Goal: Task Accomplishment & Management: Use online tool/utility

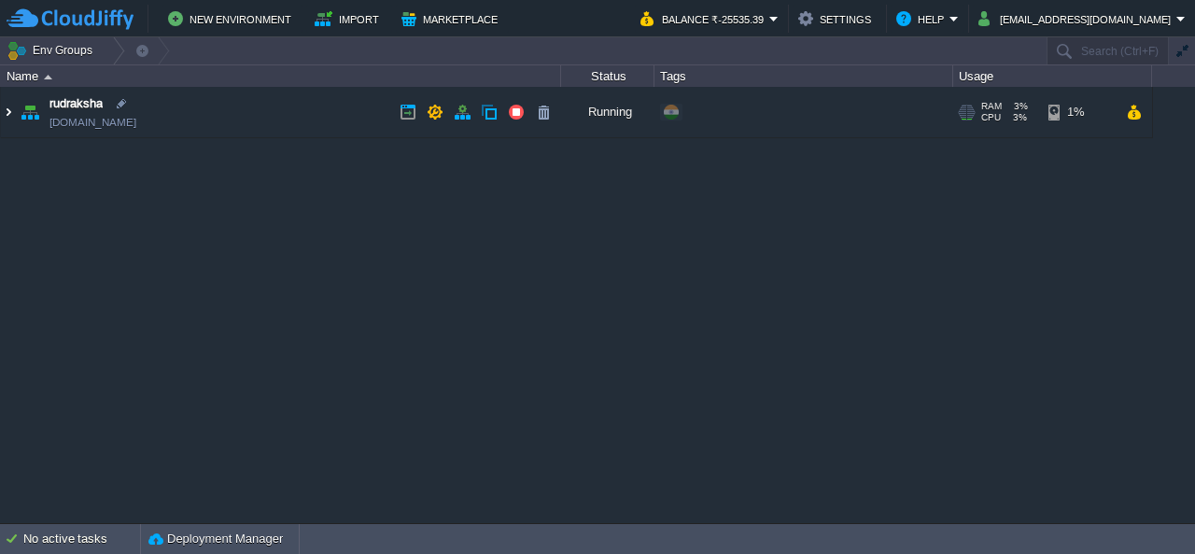
click at [13, 121] on img at bounding box center [8, 112] width 15 height 50
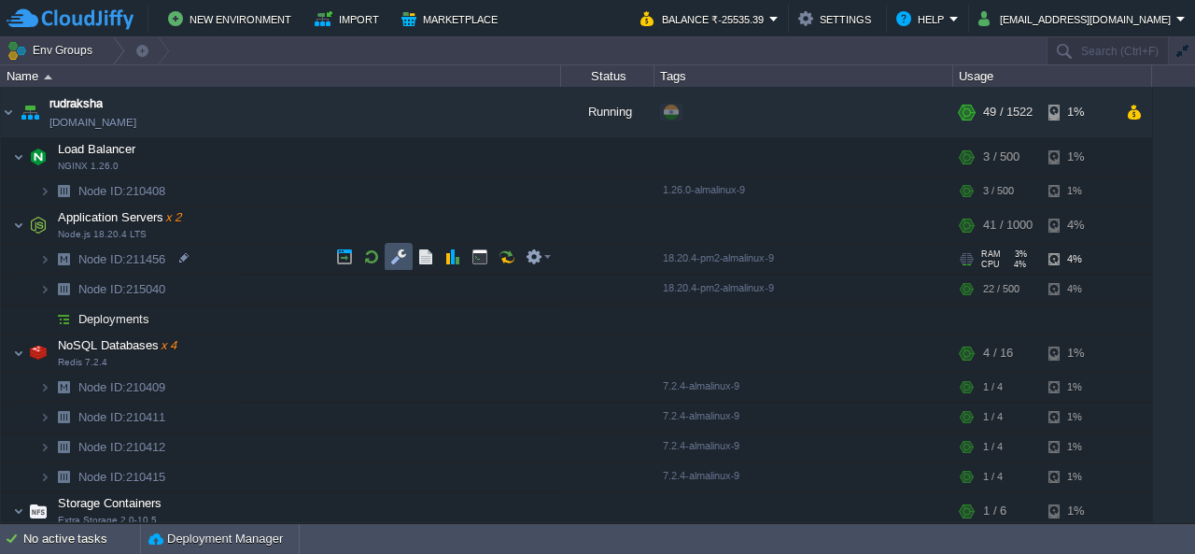
click at [394, 258] on button "button" at bounding box center [398, 256] width 17 height 17
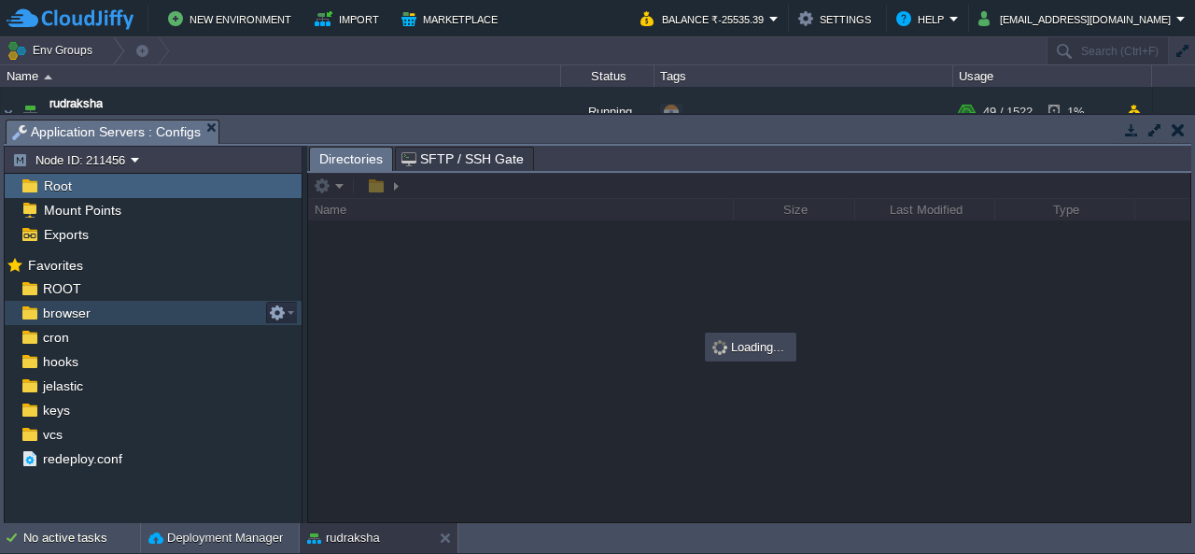
click at [54, 309] on span "browser" at bounding box center [66, 312] width 54 height 17
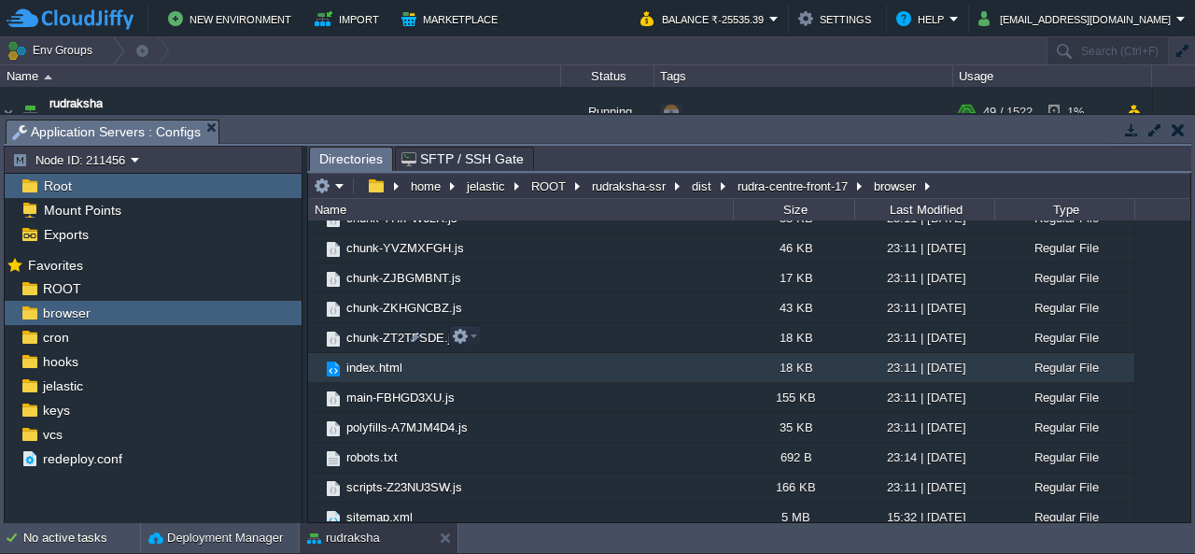
scroll to position [2956, 0]
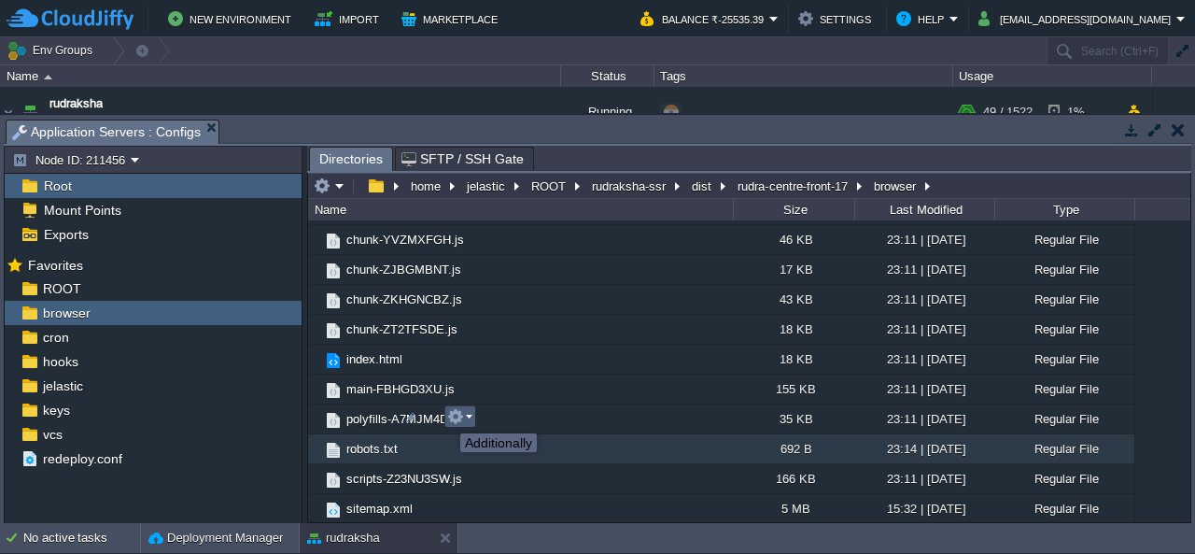
click at [447, 416] on button "button" at bounding box center [455, 416] width 17 height 17
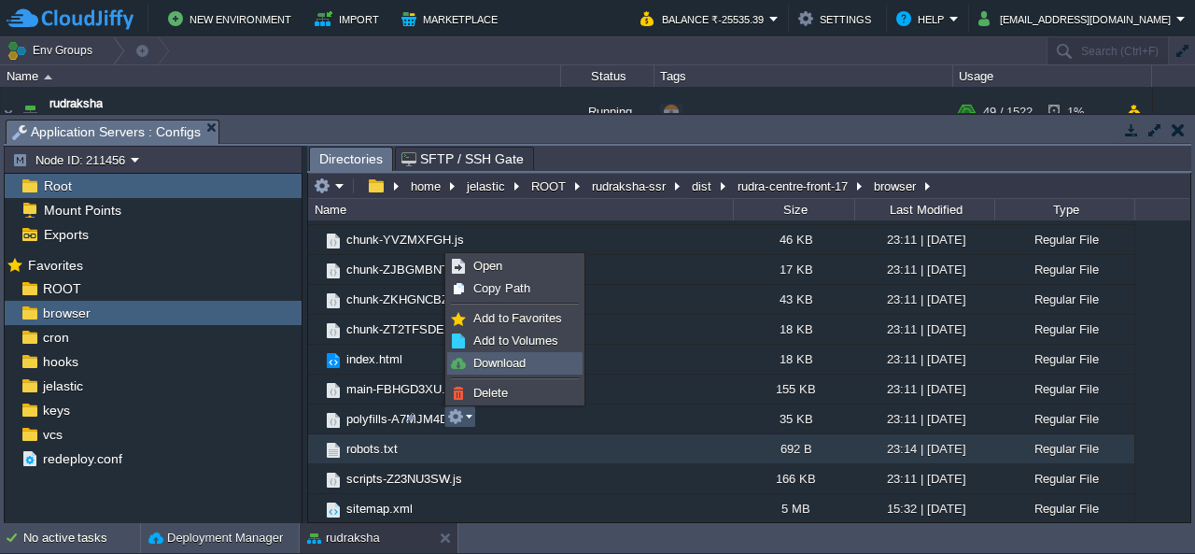
click at [493, 356] on span "Download" at bounding box center [499, 363] width 52 height 14
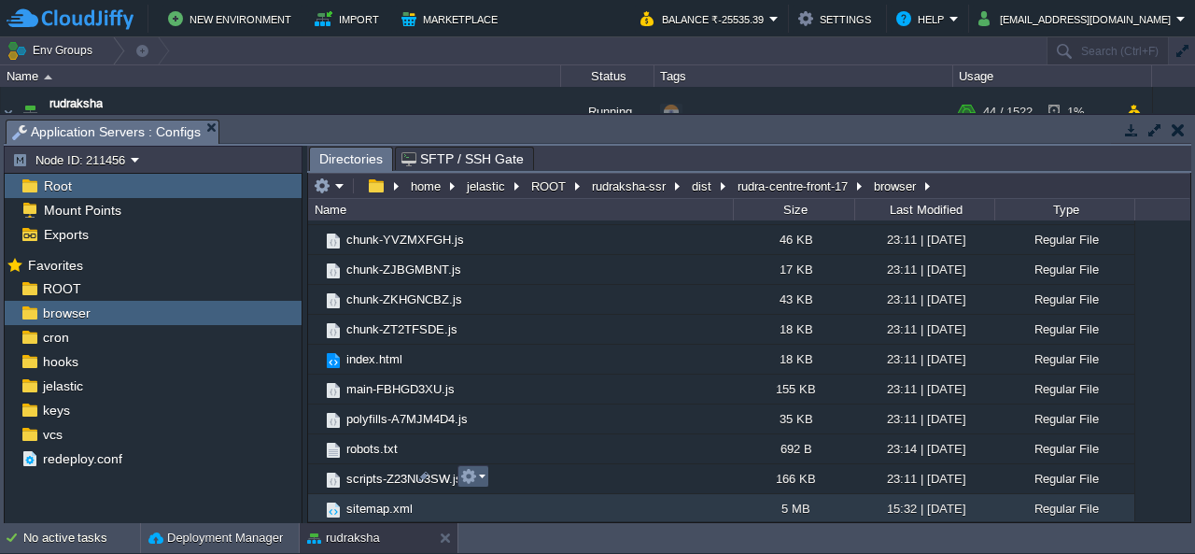
click at [465, 480] on button "button" at bounding box center [468, 476] width 17 height 17
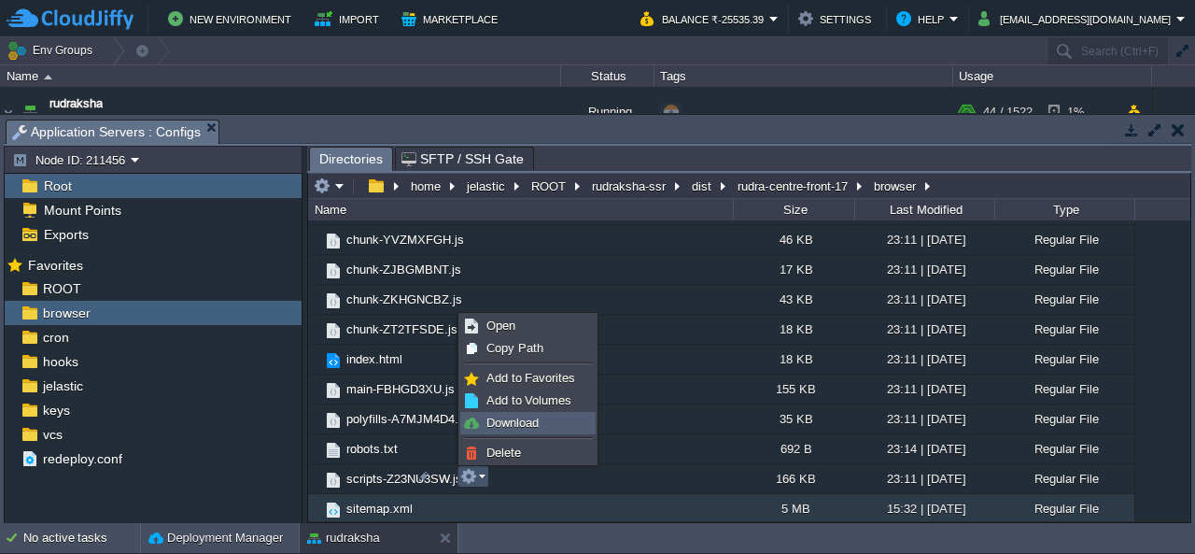
click at [504, 416] on span "Download" at bounding box center [513, 423] width 52 height 14
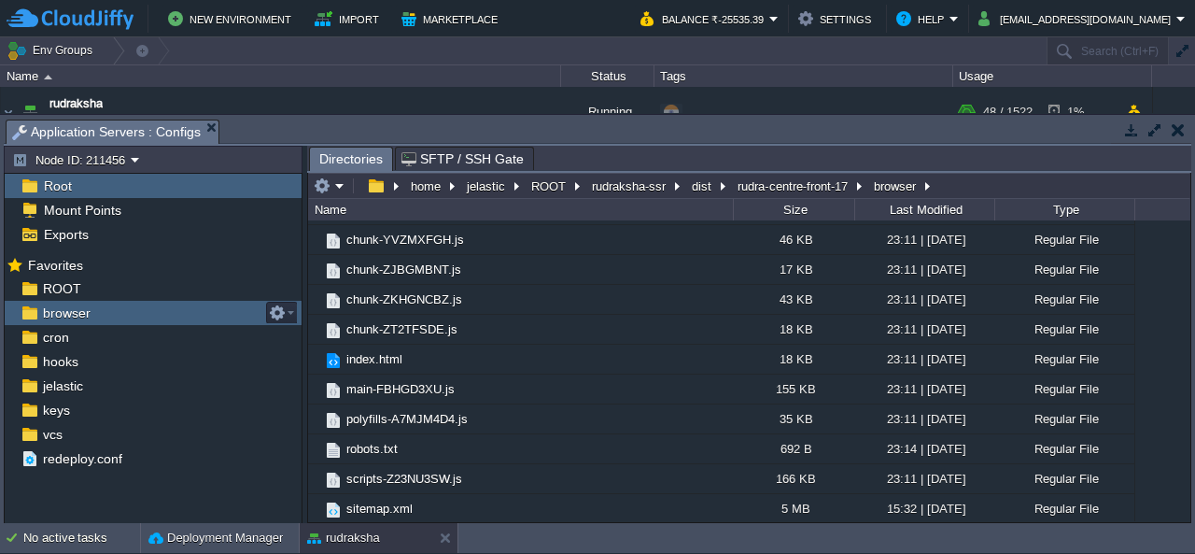
click at [78, 315] on span "browser" at bounding box center [66, 312] width 54 height 17
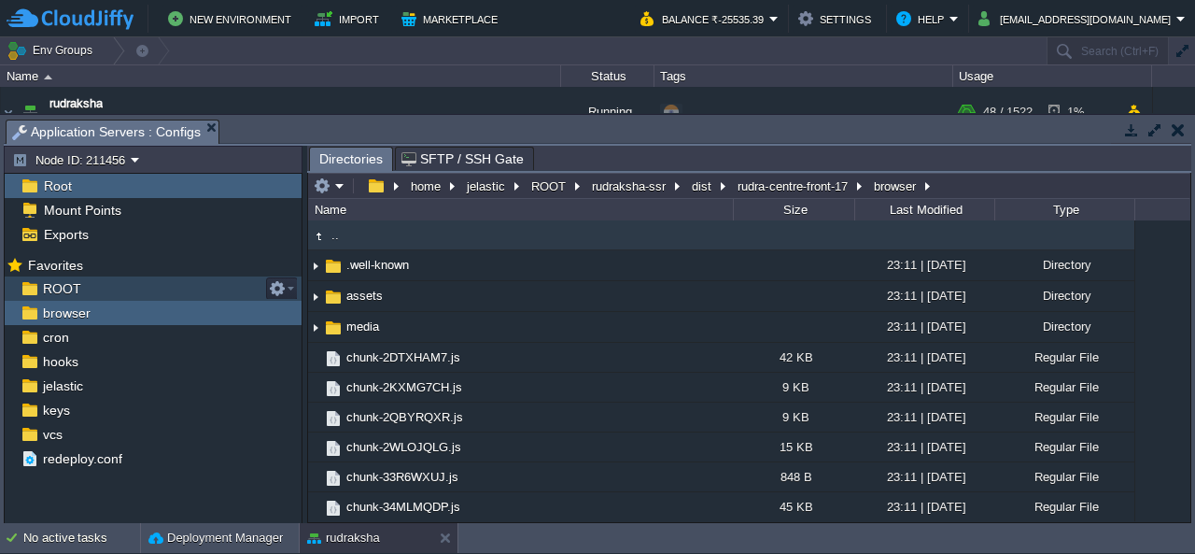
click at [71, 283] on span "ROOT" at bounding box center [61, 288] width 45 height 17
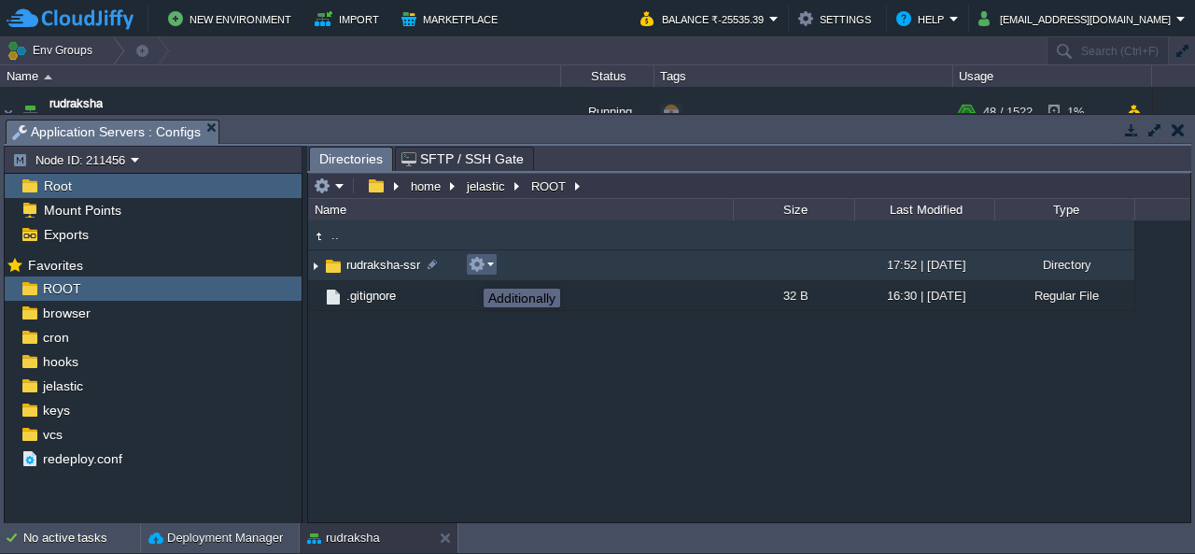
click at [480, 264] on button "button" at bounding box center [477, 264] width 17 height 17
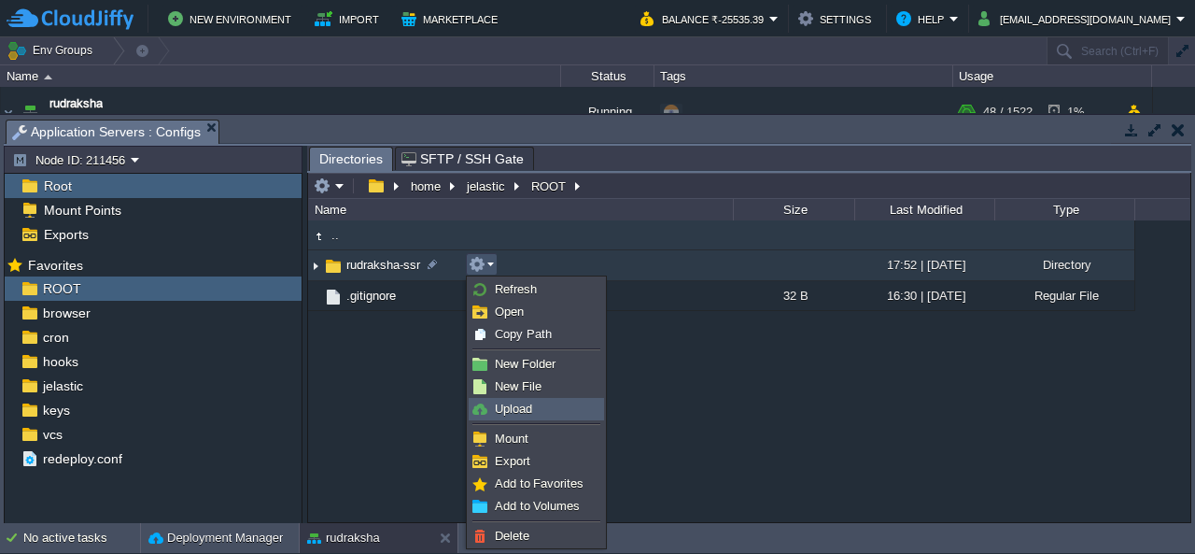
click at [506, 408] on span "Upload" at bounding box center [513, 409] width 37 height 14
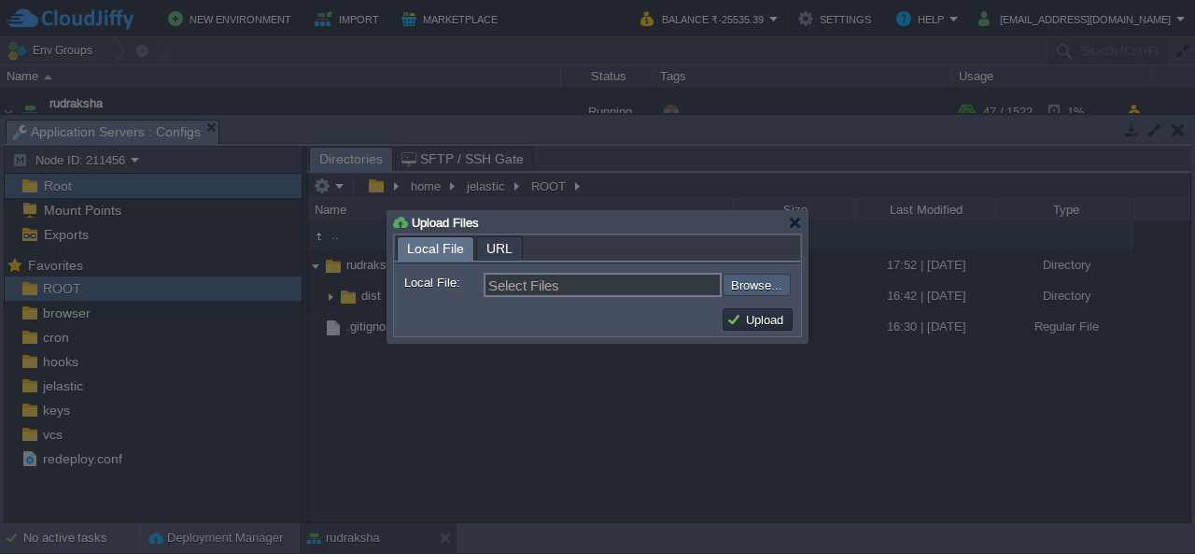
click at [769, 286] on input "file" at bounding box center [673, 284] width 236 height 21
type input "C:\fakepath\dist.zip"
type input "dist.zip"
click at [754, 322] on button "Upload" at bounding box center [758, 319] width 63 height 17
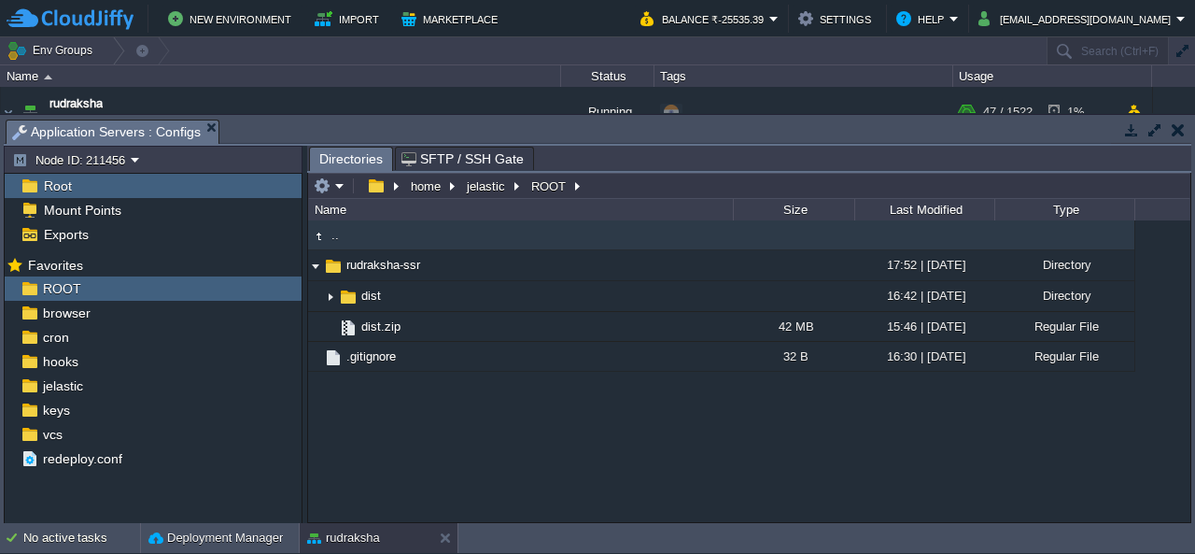
click at [670, 484] on div ".. rudraksha-ssr 17:52 | [DATE] Directory .. dist 16:42 | [DATE] Directory dist…" at bounding box center [749, 370] width 882 height 301
click at [627, 469] on div ".. rudraksha-ssr 17:52 | [DATE] Directory .. dist 16:42 | [DATE] Directory dist…" at bounding box center [749, 370] width 882 height 301
click at [1174, 137] on button "button" at bounding box center [1178, 129] width 13 height 17
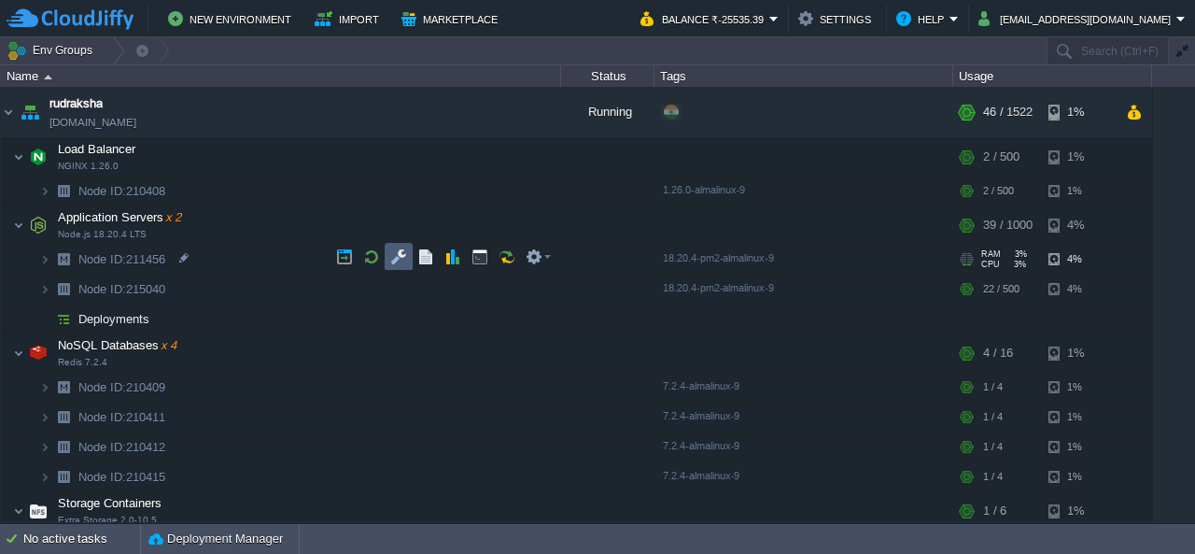
click at [404, 249] on button "button" at bounding box center [398, 256] width 17 height 17
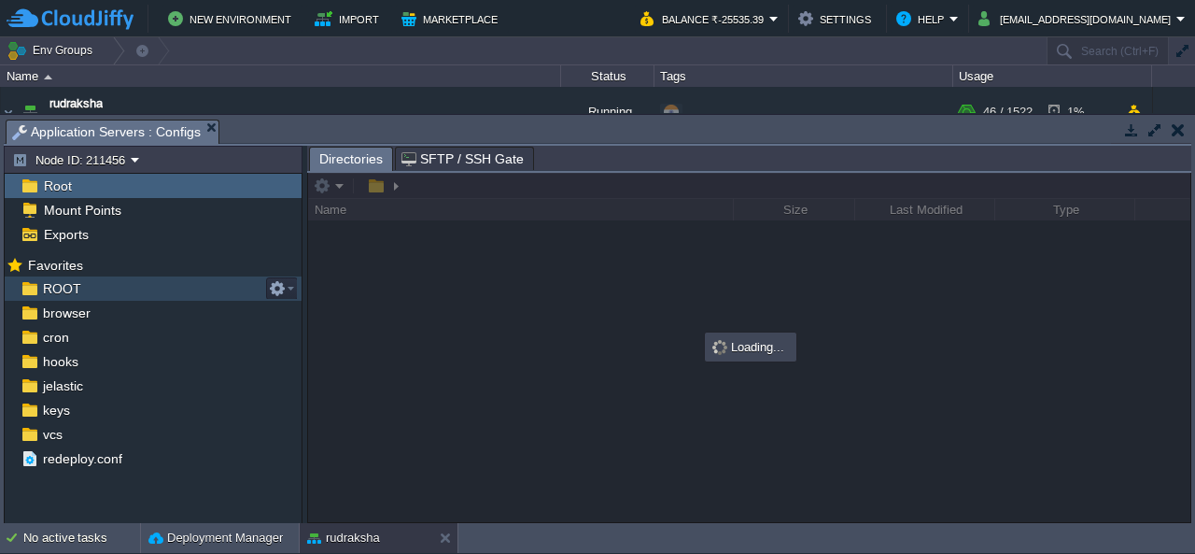
click at [79, 285] on div "ROOT" at bounding box center [153, 288] width 297 height 24
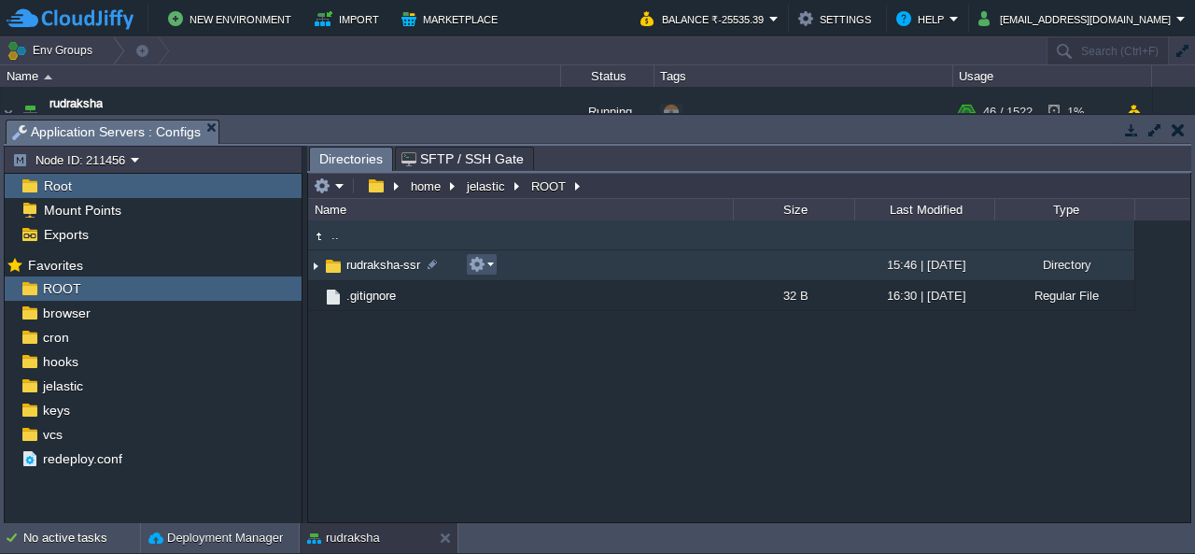
click at [472, 259] on button "button" at bounding box center [477, 264] width 17 height 17
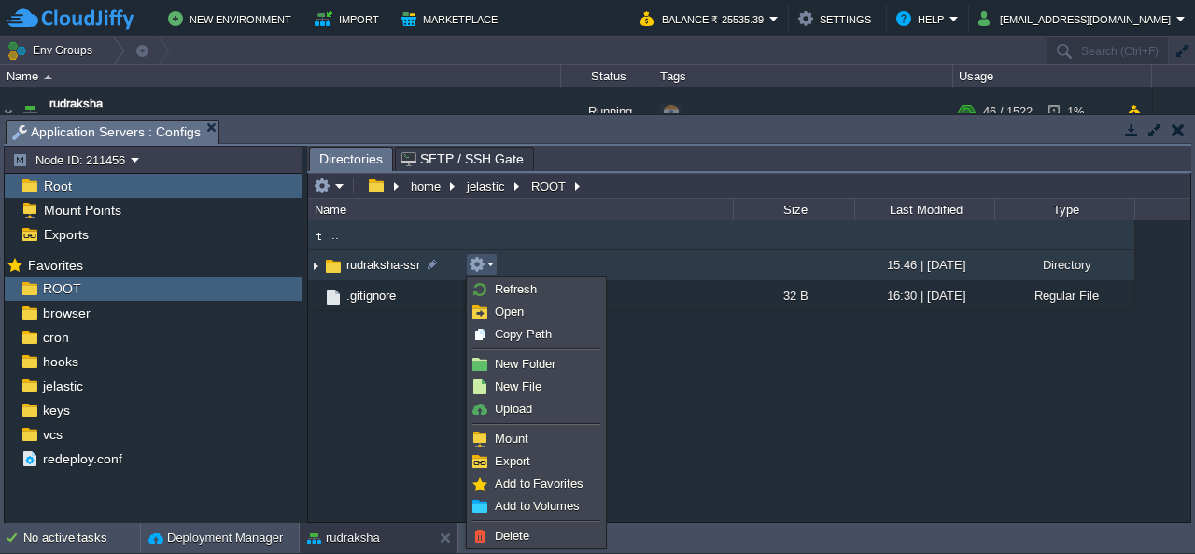
click at [316, 267] on img at bounding box center [315, 265] width 15 height 29
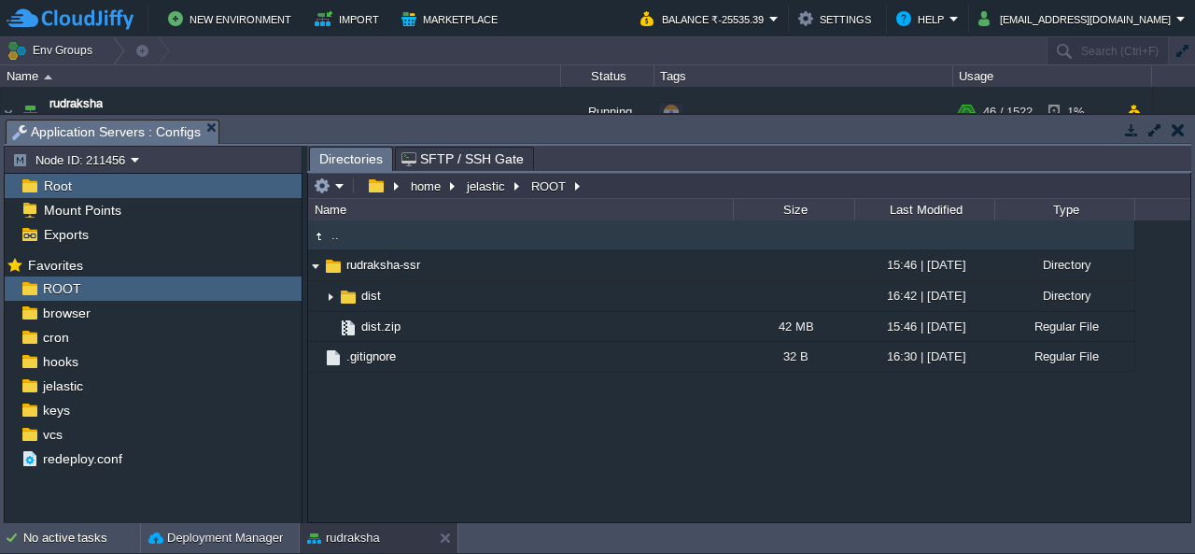
click at [1177, 130] on button "button" at bounding box center [1178, 129] width 13 height 17
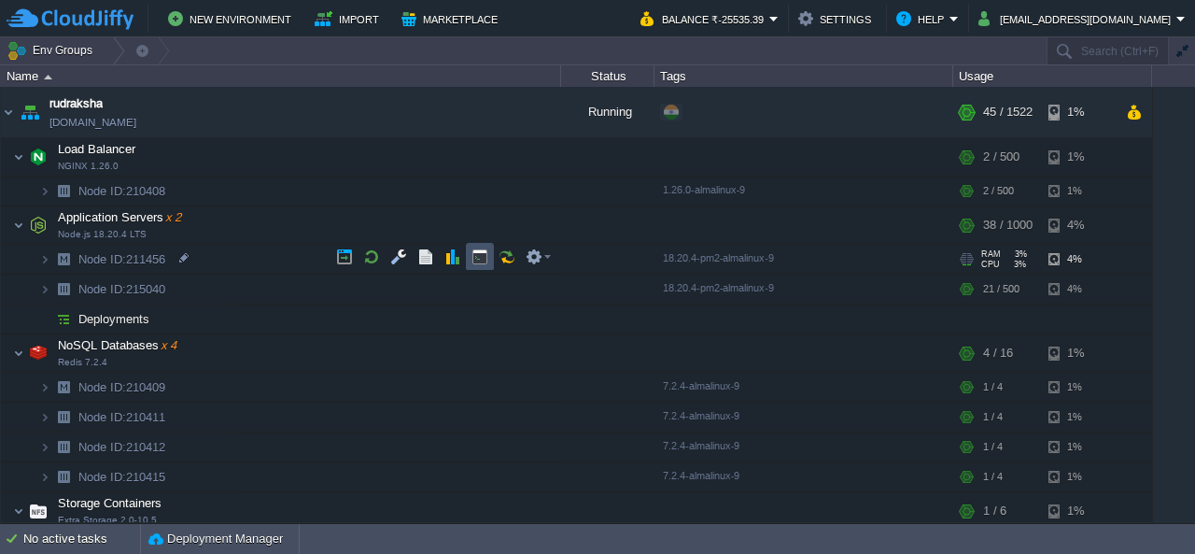
click at [482, 259] on button "button" at bounding box center [480, 256] width 17 height 17
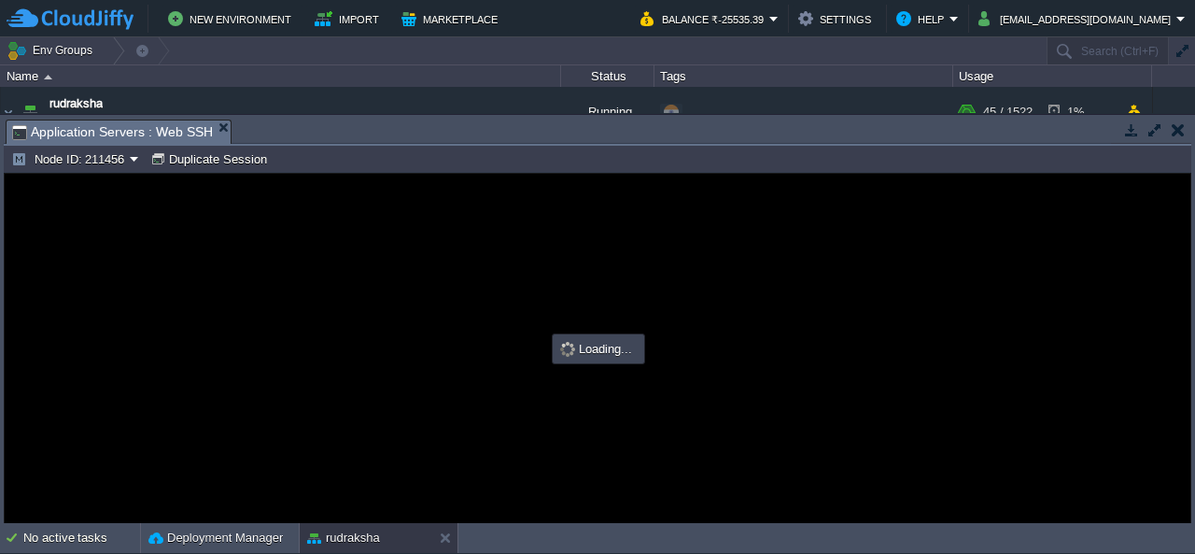
type input "#000000"
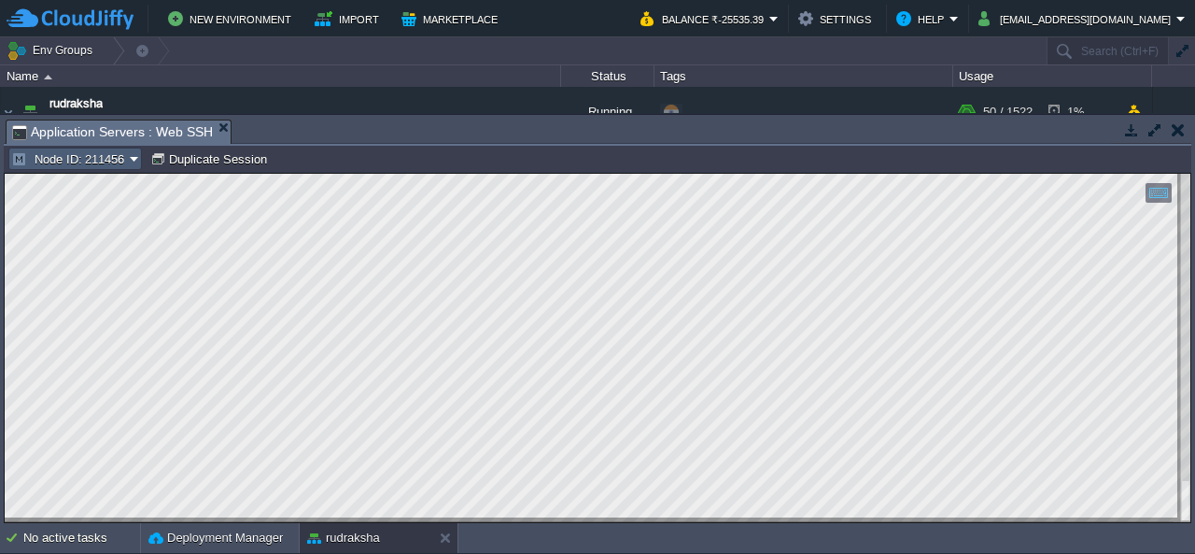
click at [87, 167] on td "Node ID: 211456" at bounding box center [75, 159] width 134 height 22
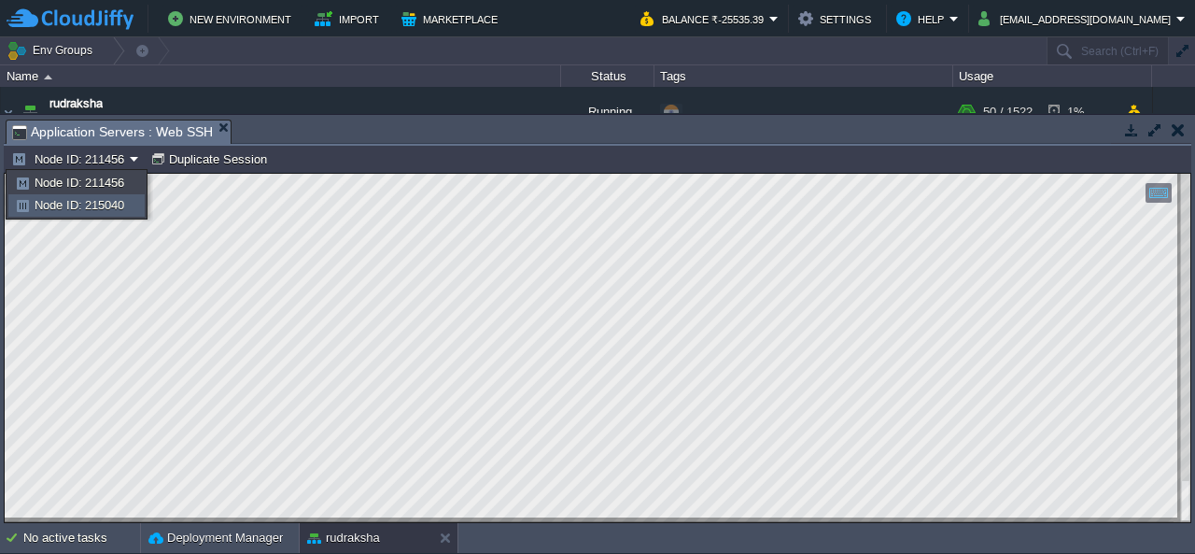
click at [123, 215] on link "Node ID: 215040" at bounding box center [76, 205] width 134 height 21
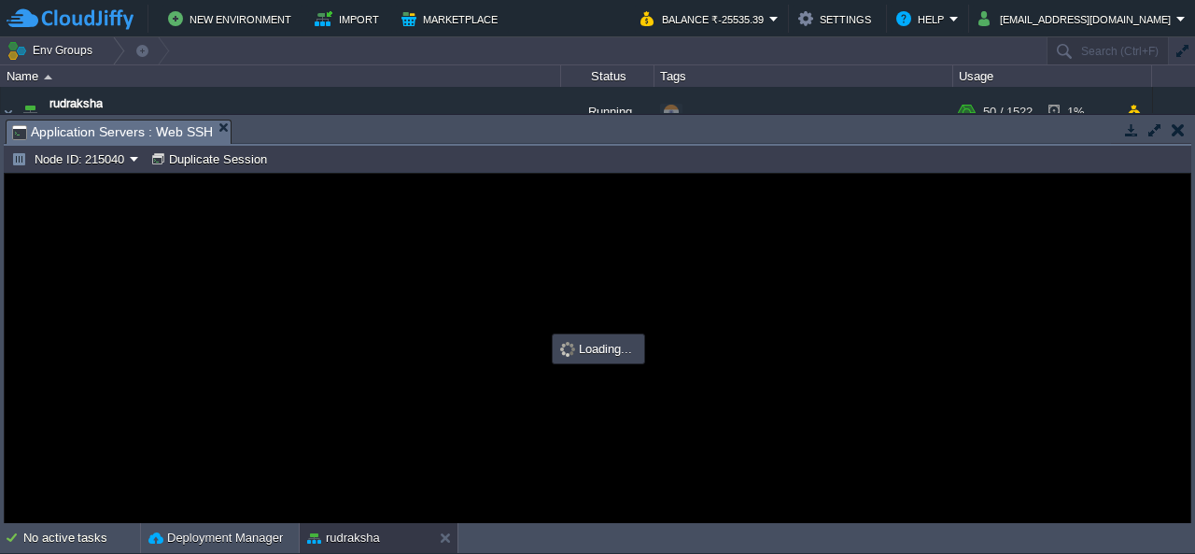
type input "#000000"
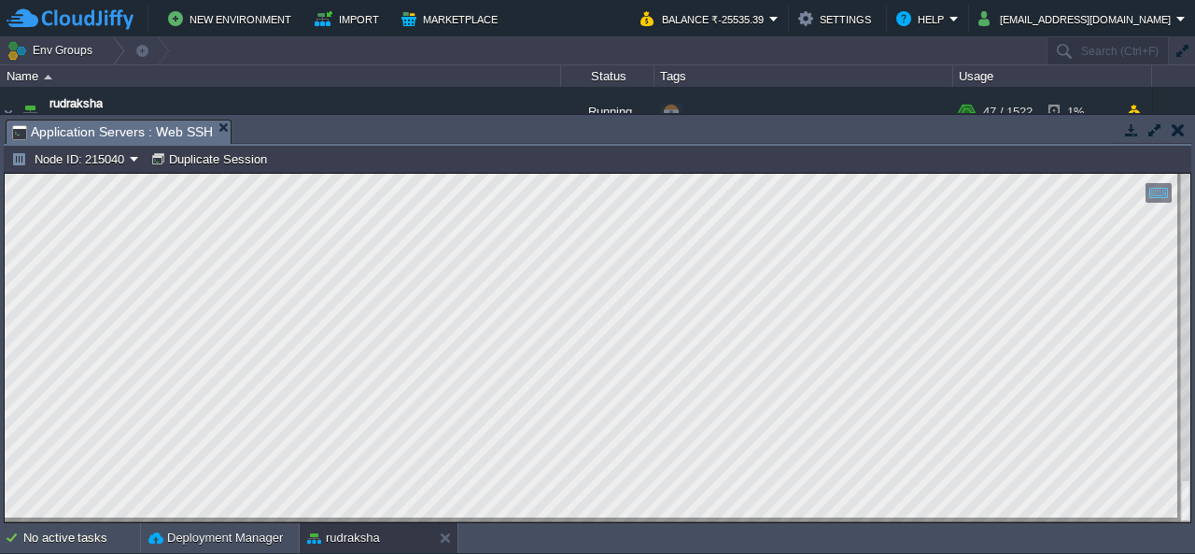
click at [1175, 130] on button "button" at bounding box center [1178, 129] width 13 height 17
